Goal: Transaction & Acquisition: Purchase product/service

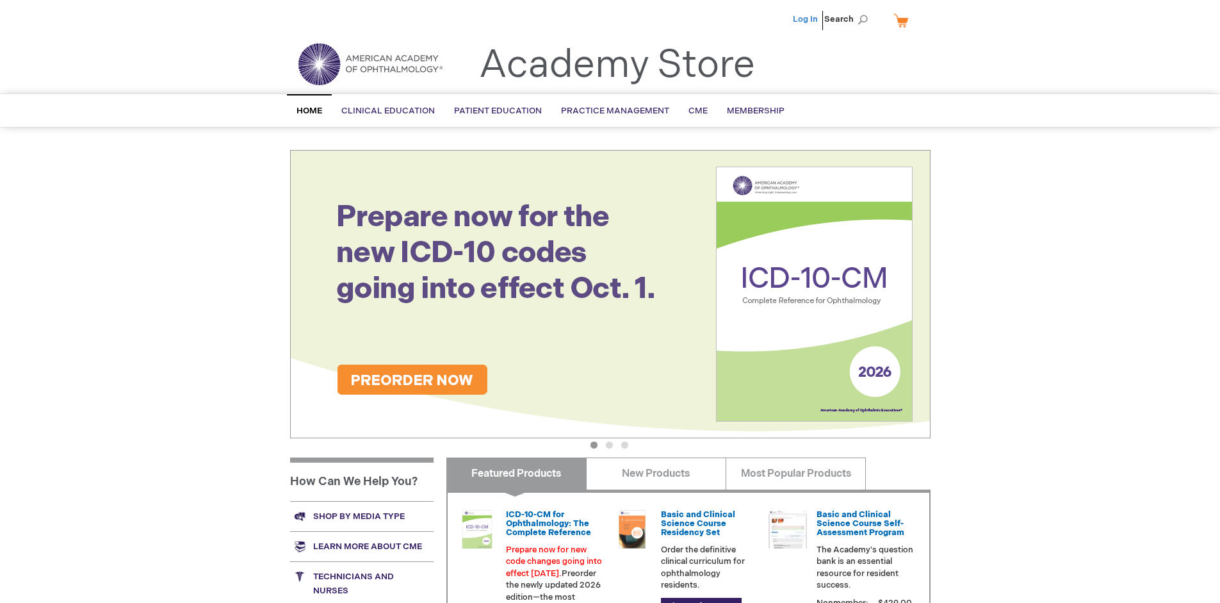
click at [807, 19] on link "Log In" at bounding box center [805, 19] width 25 height 10
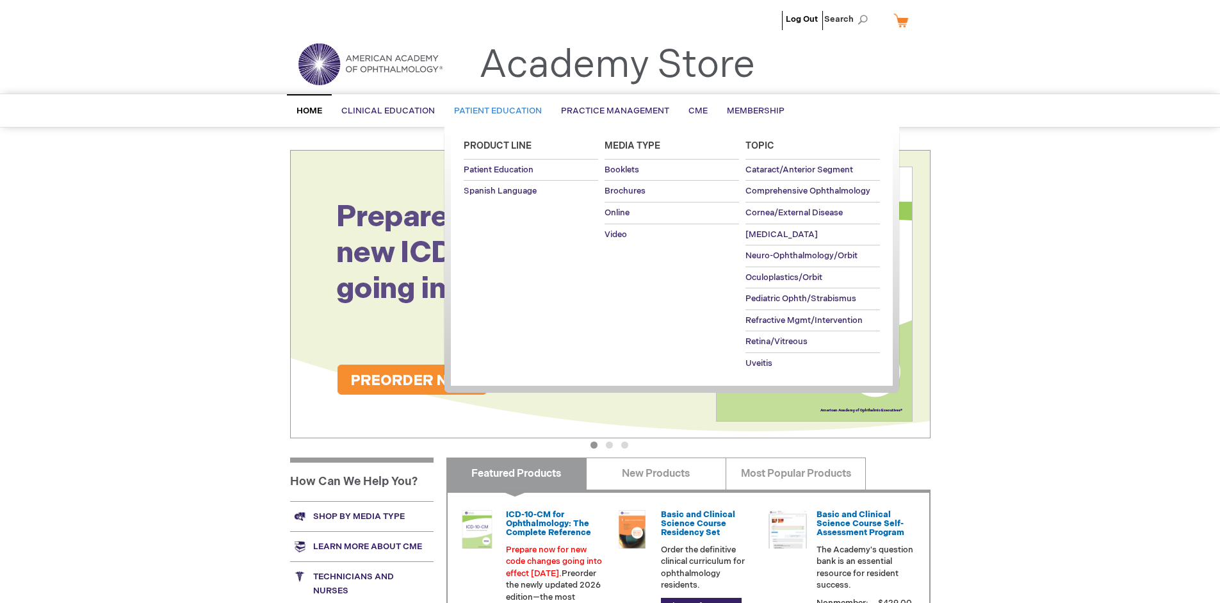
click at [495, 111] on span "Patient Education" at bounding box center [498, 111] width 88 height 10
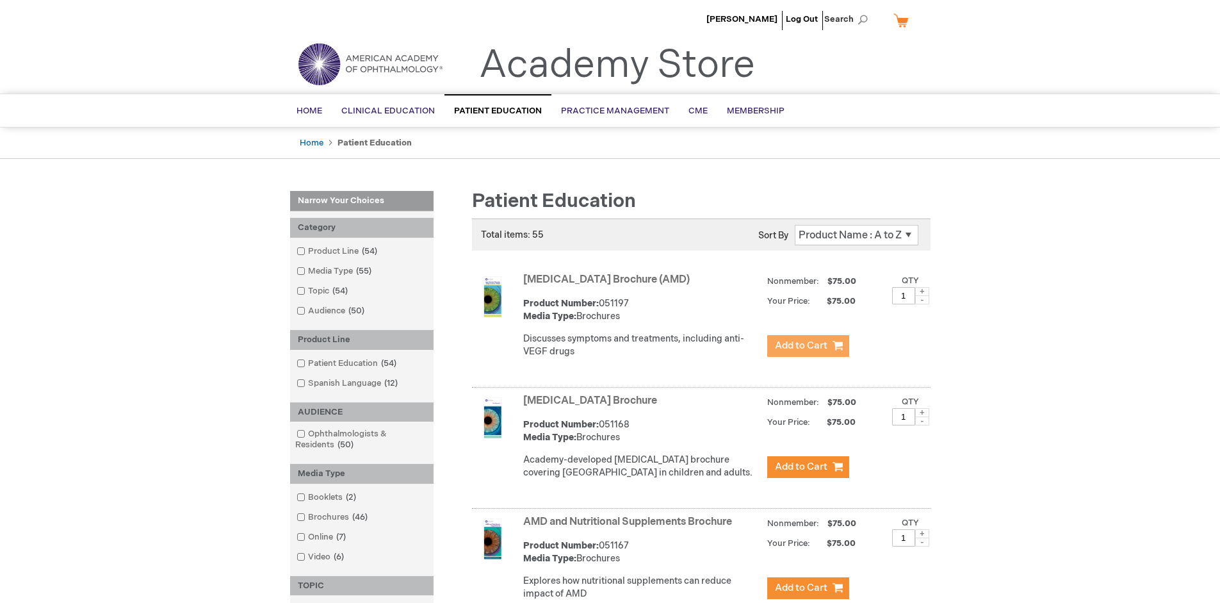
click at [808, 346] on span "Add to Cart" at bounding box center [801, 346] width 53 height 12
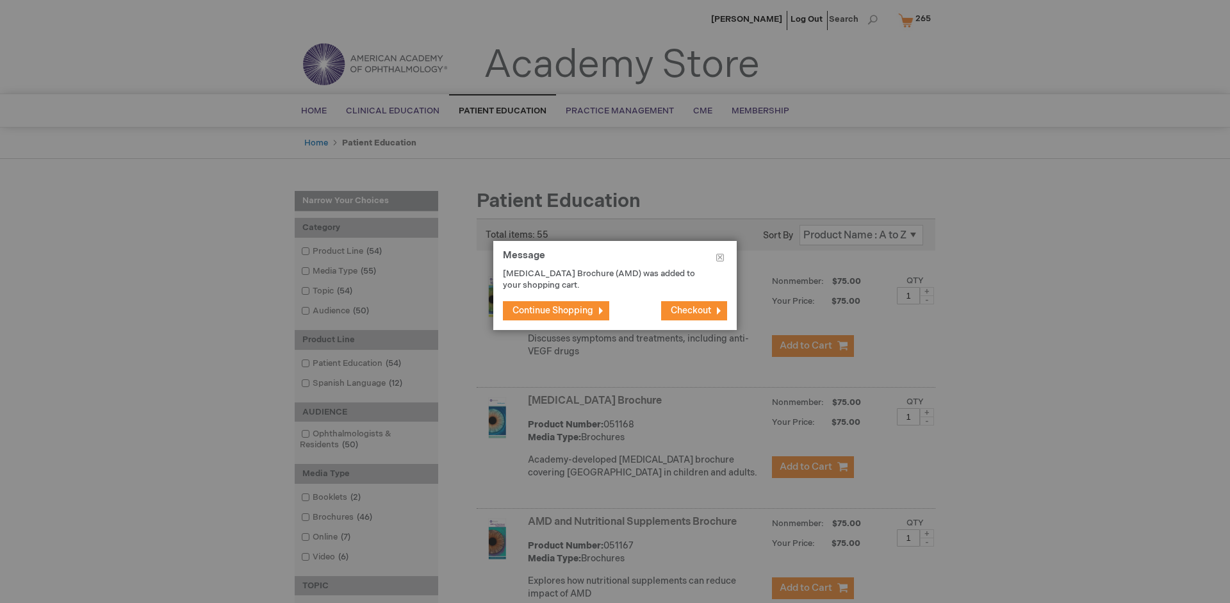
click at [553, 310] on span "Continue Shopping" at bounding box center [553, 310] width 81 height 11
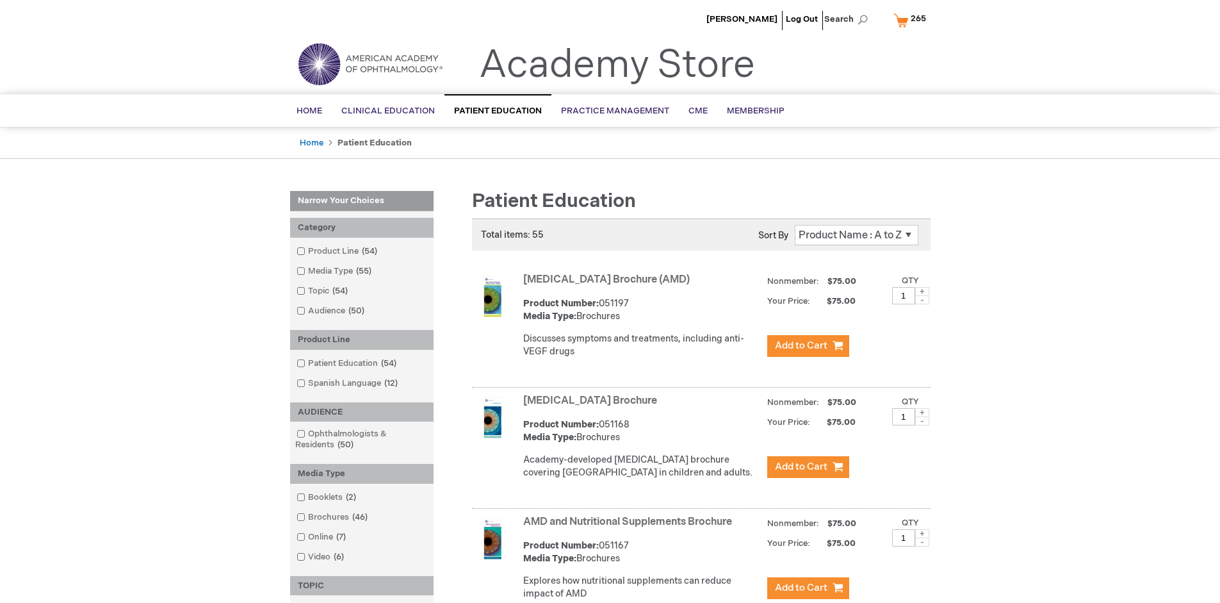
click at [630, 528] on link "AMD and Nutritional Supplements Brochure" at bounding box center [627, 522] width 209 height 12
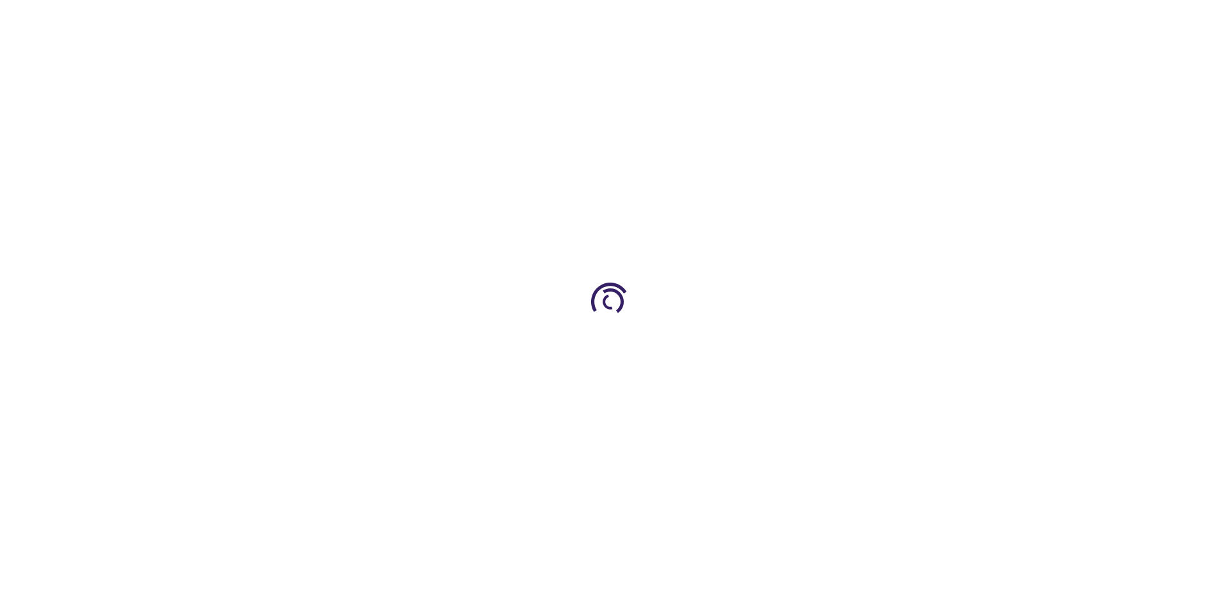
type input "1"
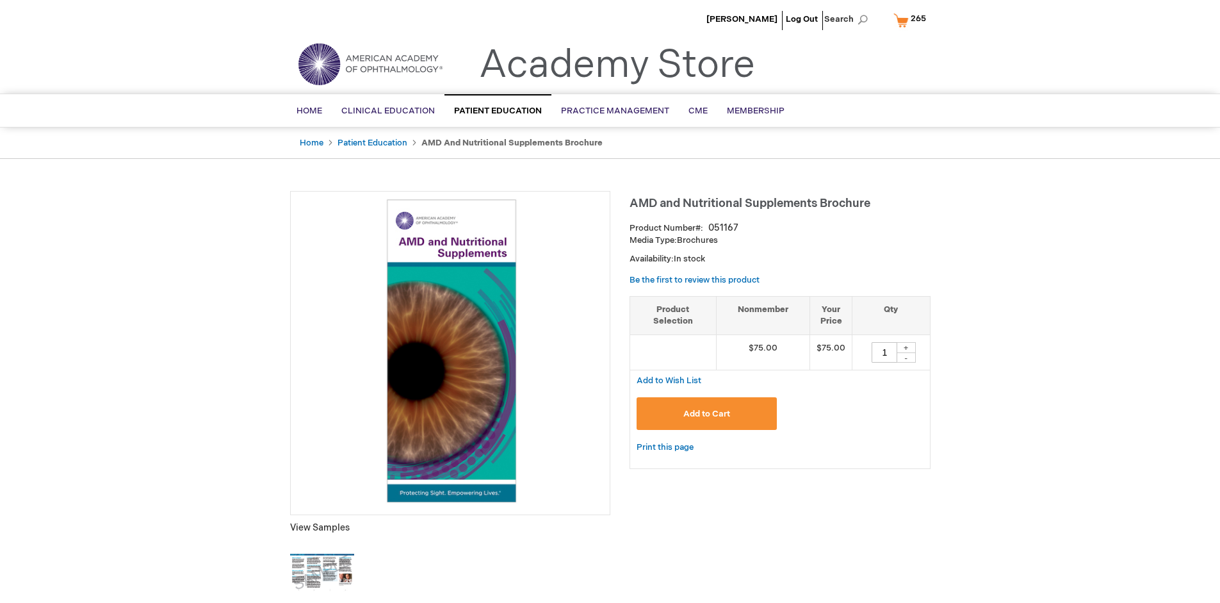
click at [707, 413] on span "Add to Cart" at bounding box center [707, 414] width 47 height 10
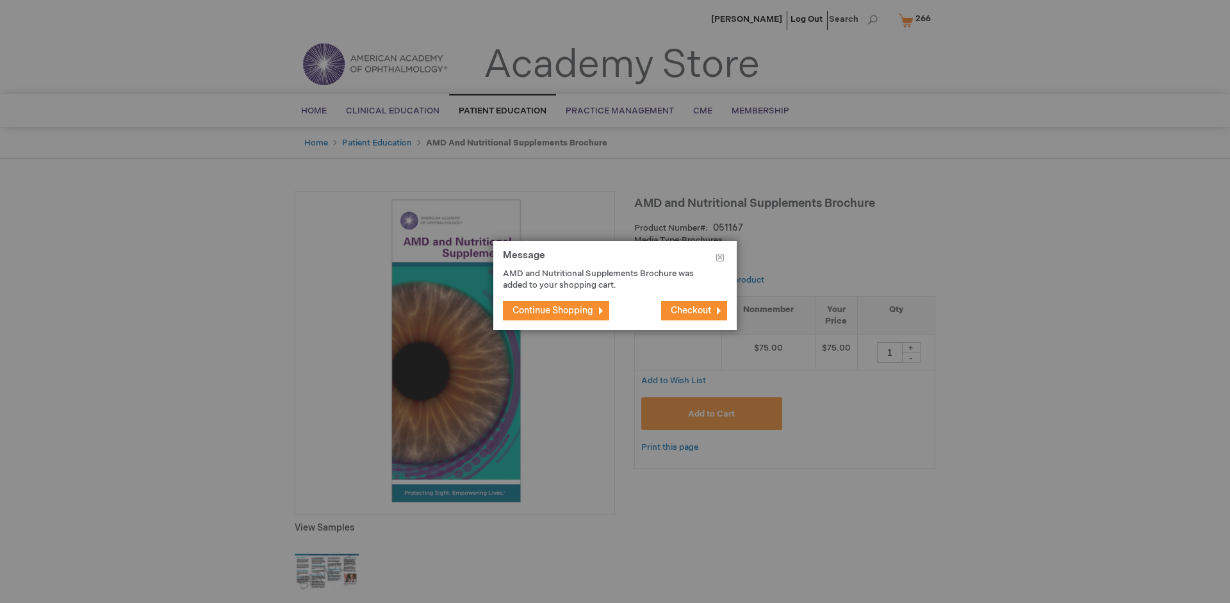
click at [553, 310] on span "Continue Shopping" at bounding box center [553, 310] width 81 height 11
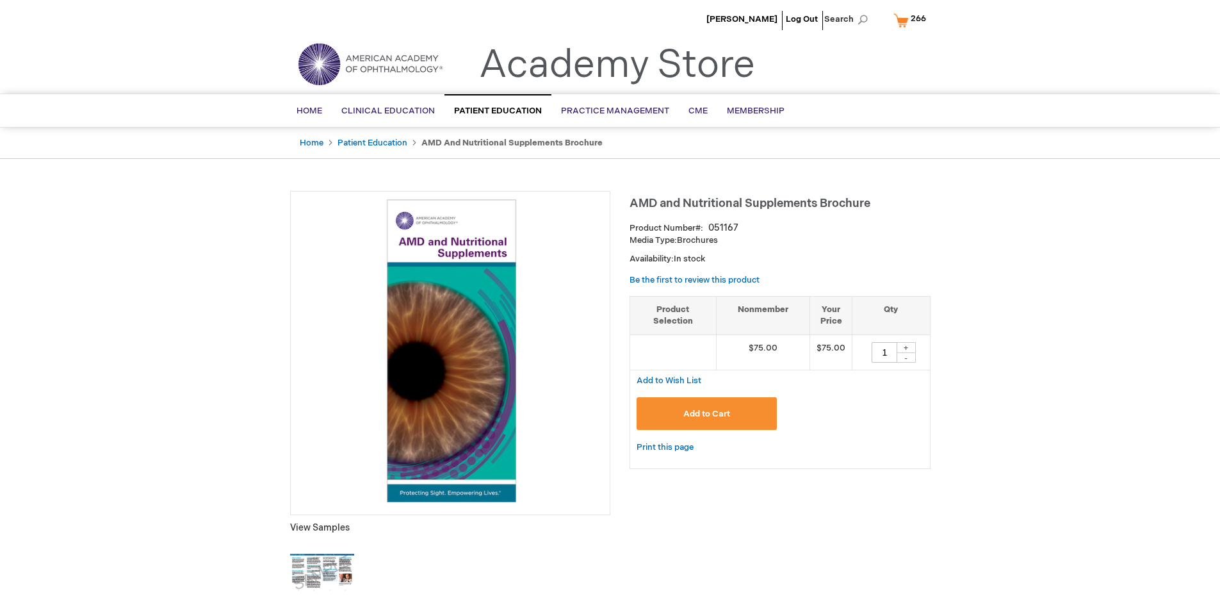
click at [912, 20] on span "266" at bounding box center [918, 18] width 15 height 10
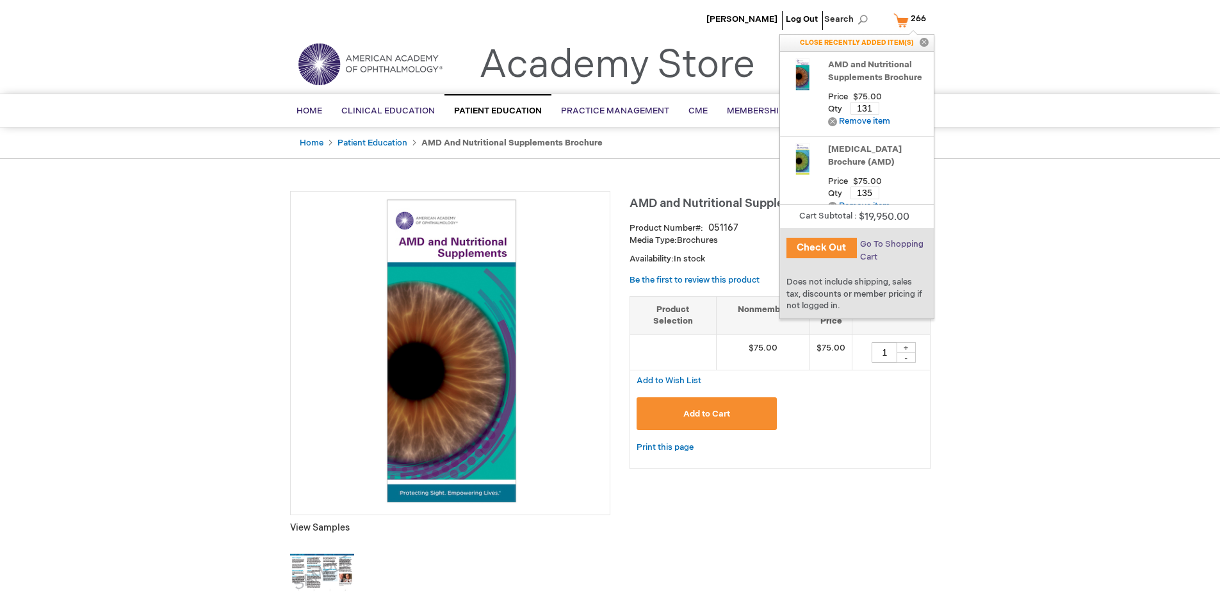
click at [891, 244] on span "Go To Shopping Cart" at bounding box center [891, 250] width 63 height 23
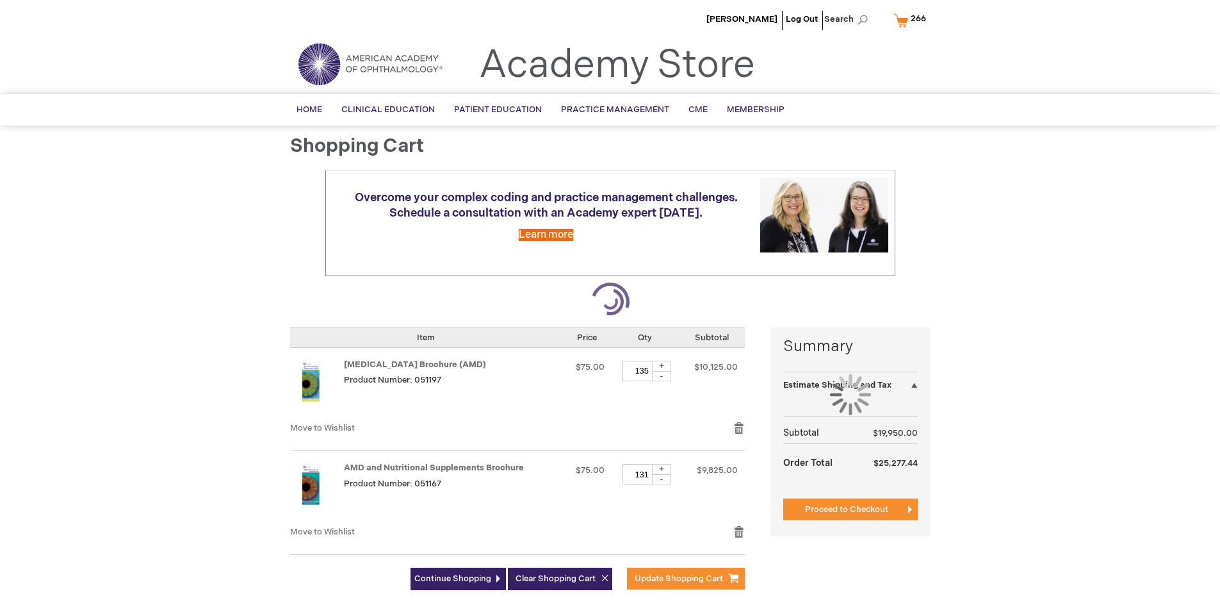
select select "US"
select select "41"
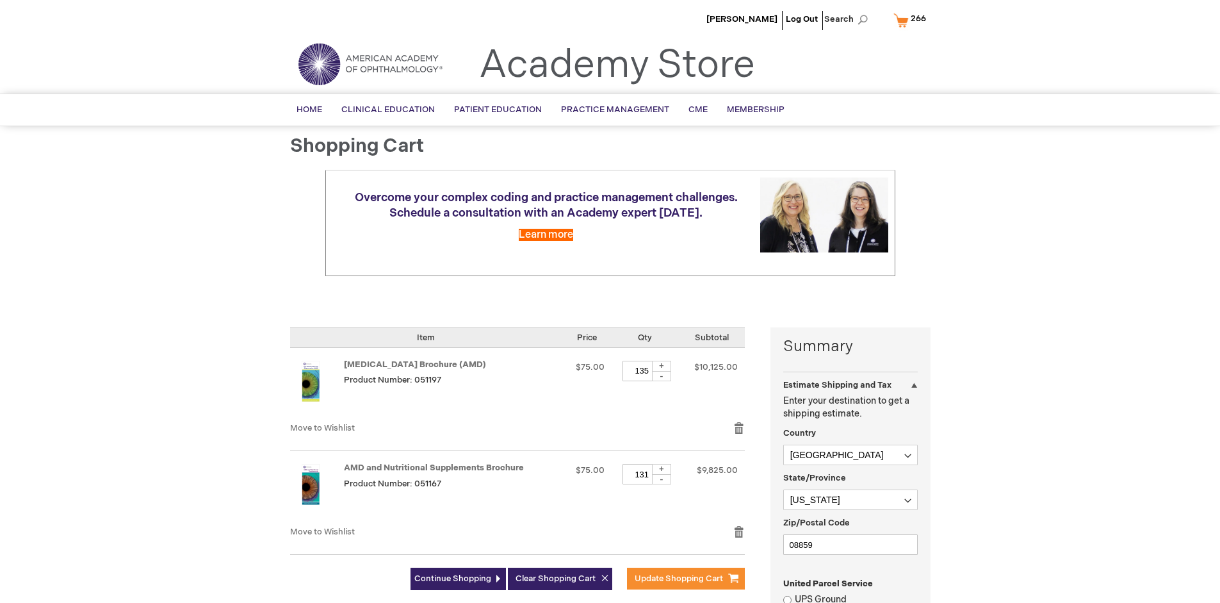
scroll to position [278, 0]
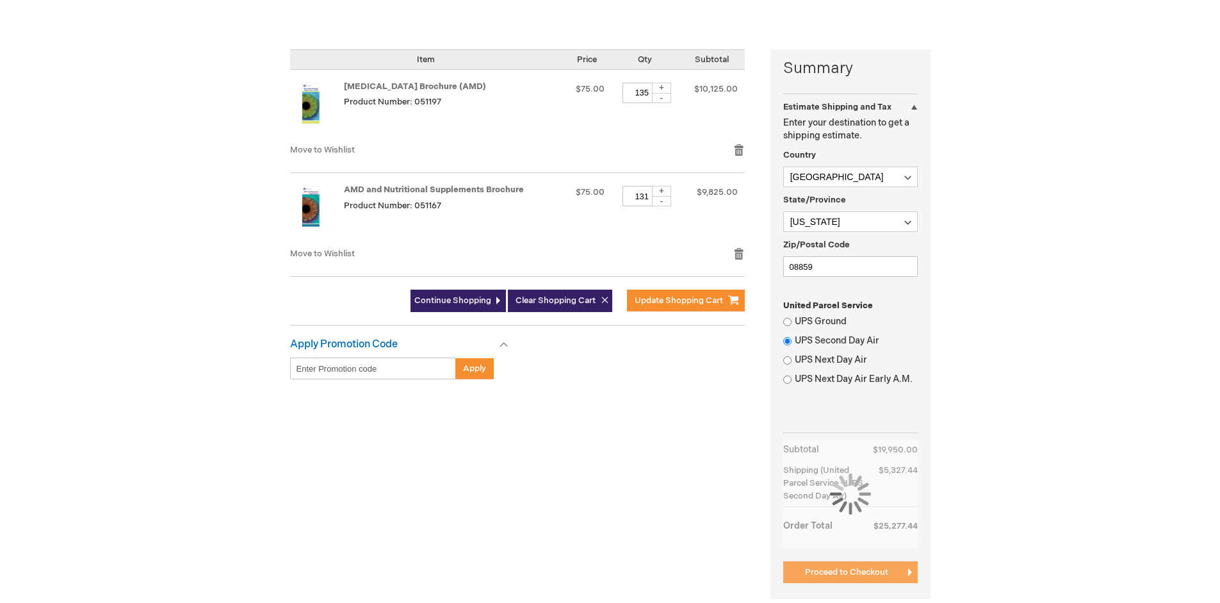
click at [846, 577] on span "Proceed to Checkout" at bounding box center [846, 572] width 83 height 10
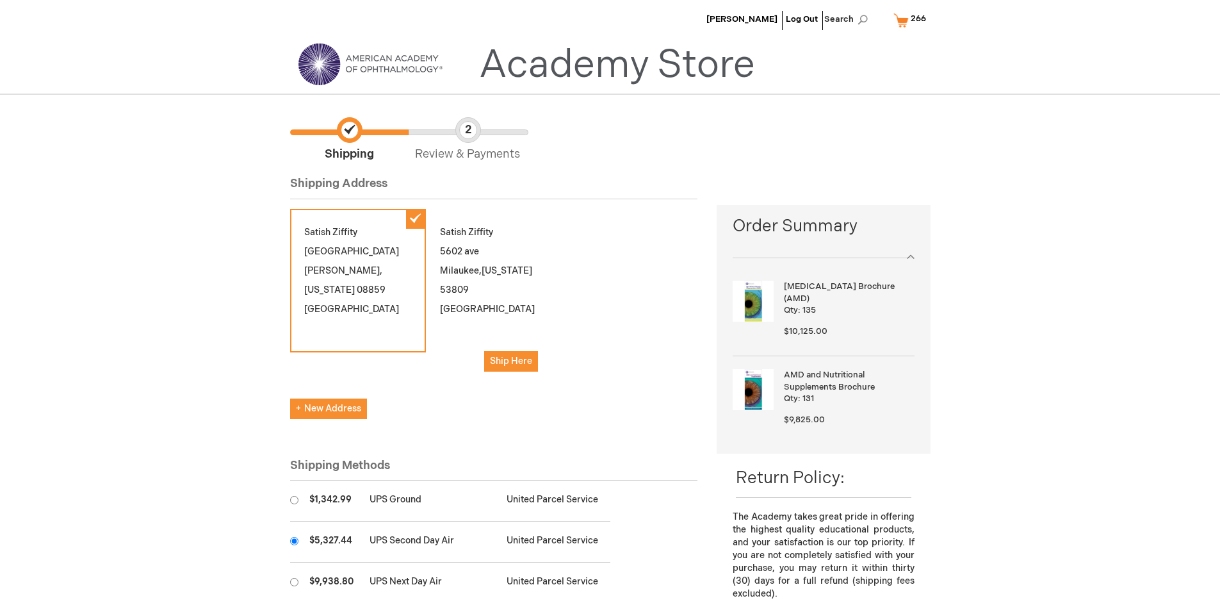
click at [294, 541] on input "radio" at bounding box center [294, 541] width 8 height 8
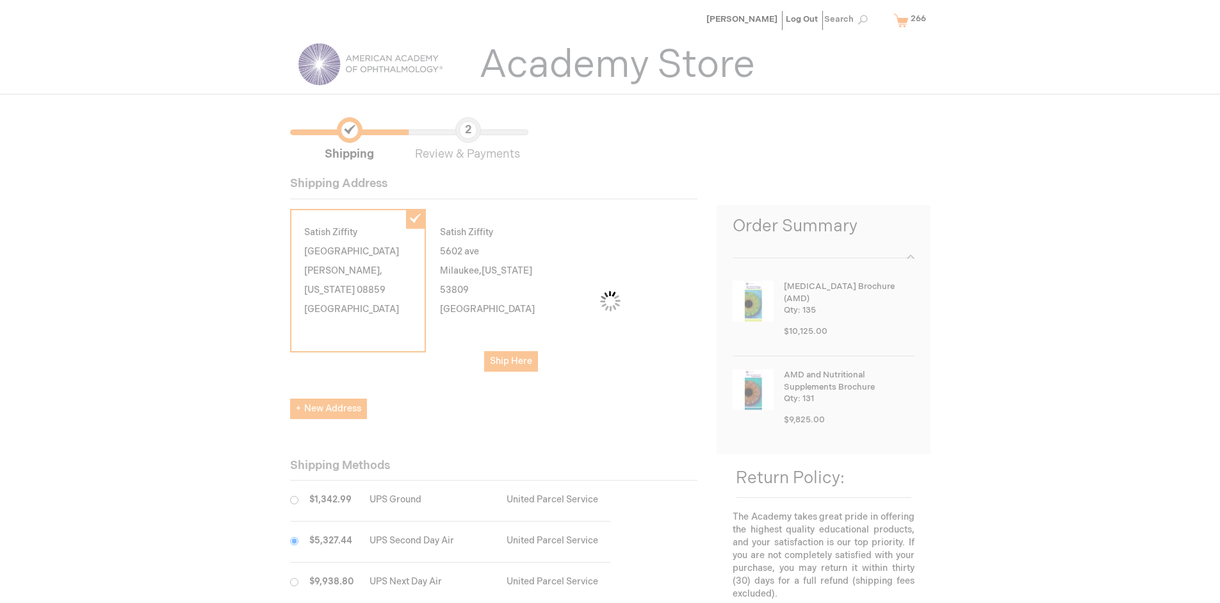
scroll to position [64, 0]
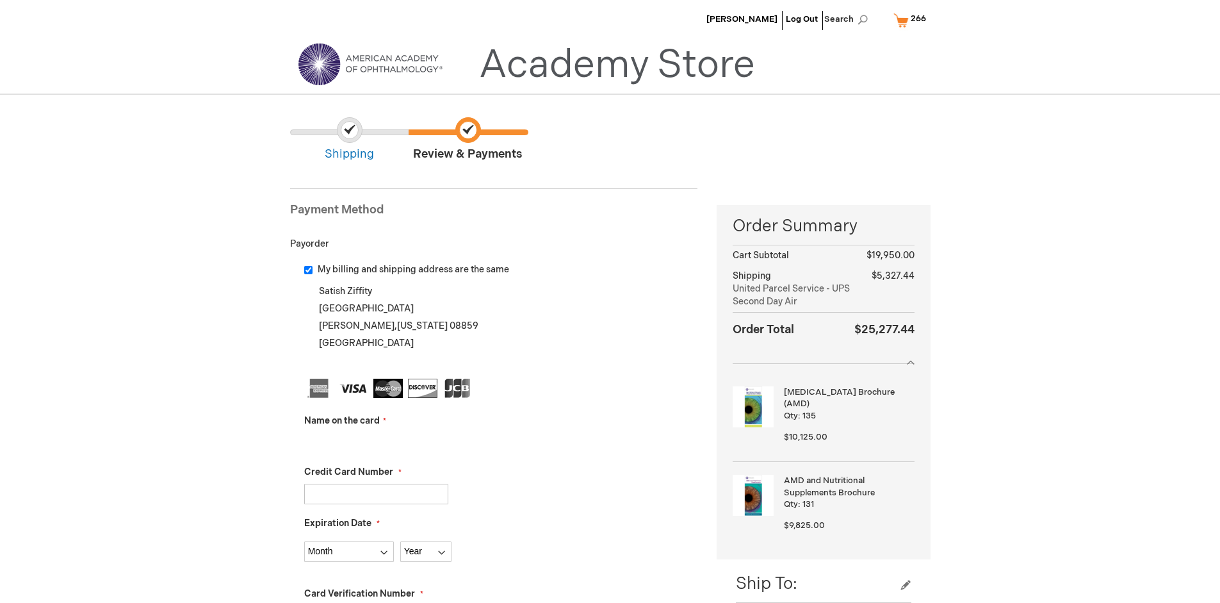
click at [376, 442] on input "Name on the card" at bounding box center [376, 442] width 144 height 21
